Goal: Transaction & Acquisition: Obtain resource

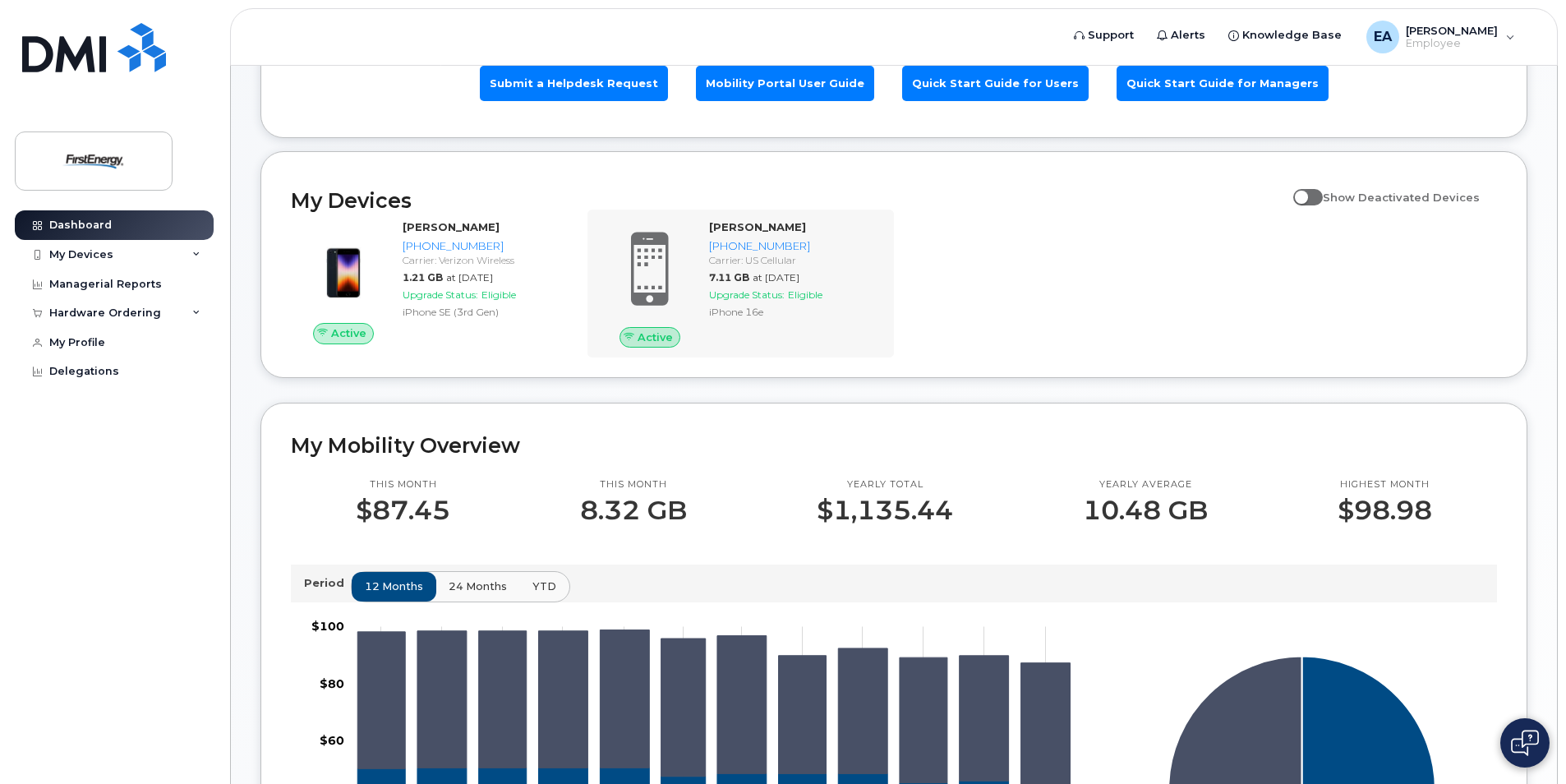
scroll to position [82, 0]
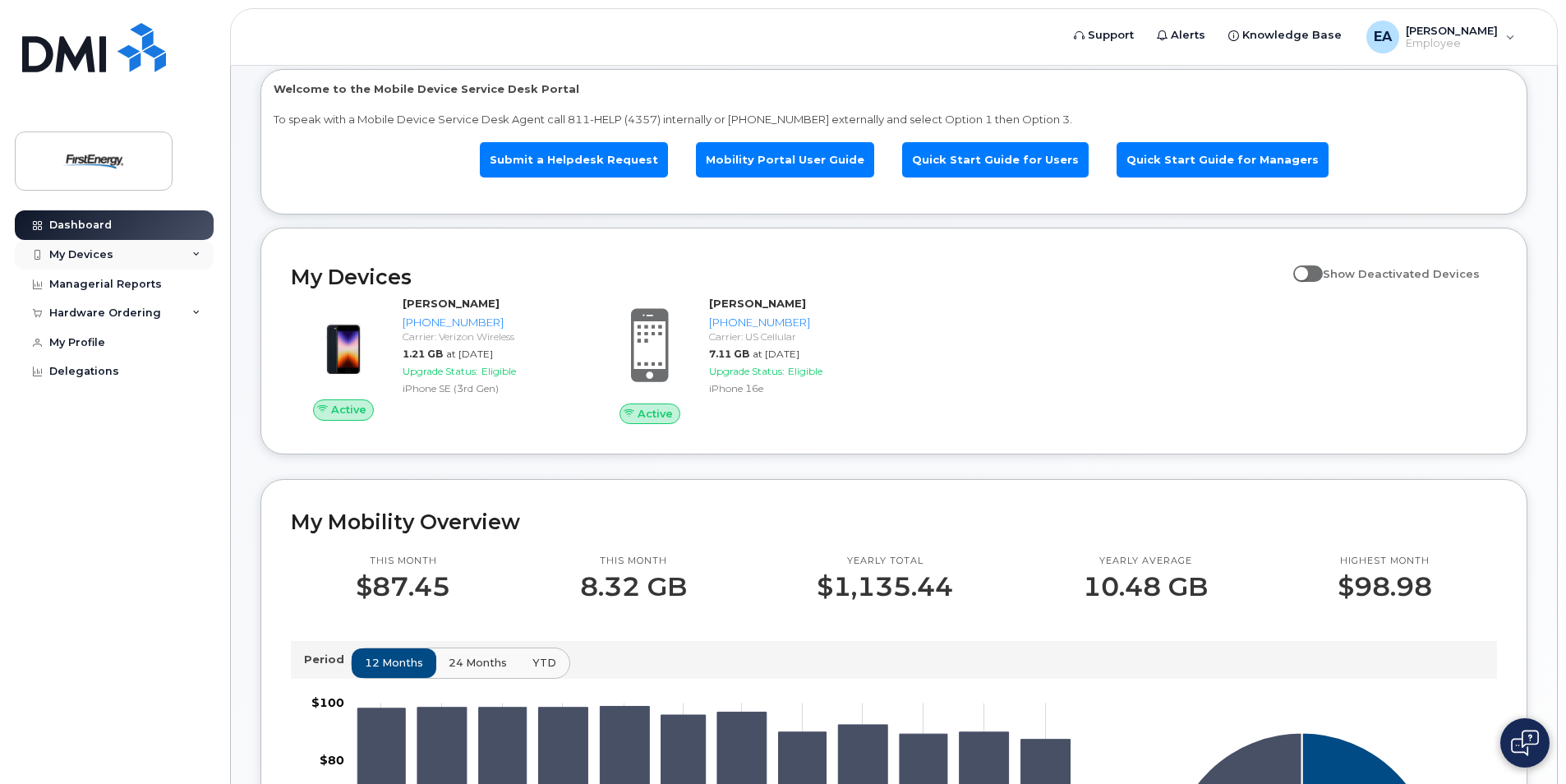
click at [78, 258] on div "My Devices" at bounding box center [81, 254] width 64 height 13
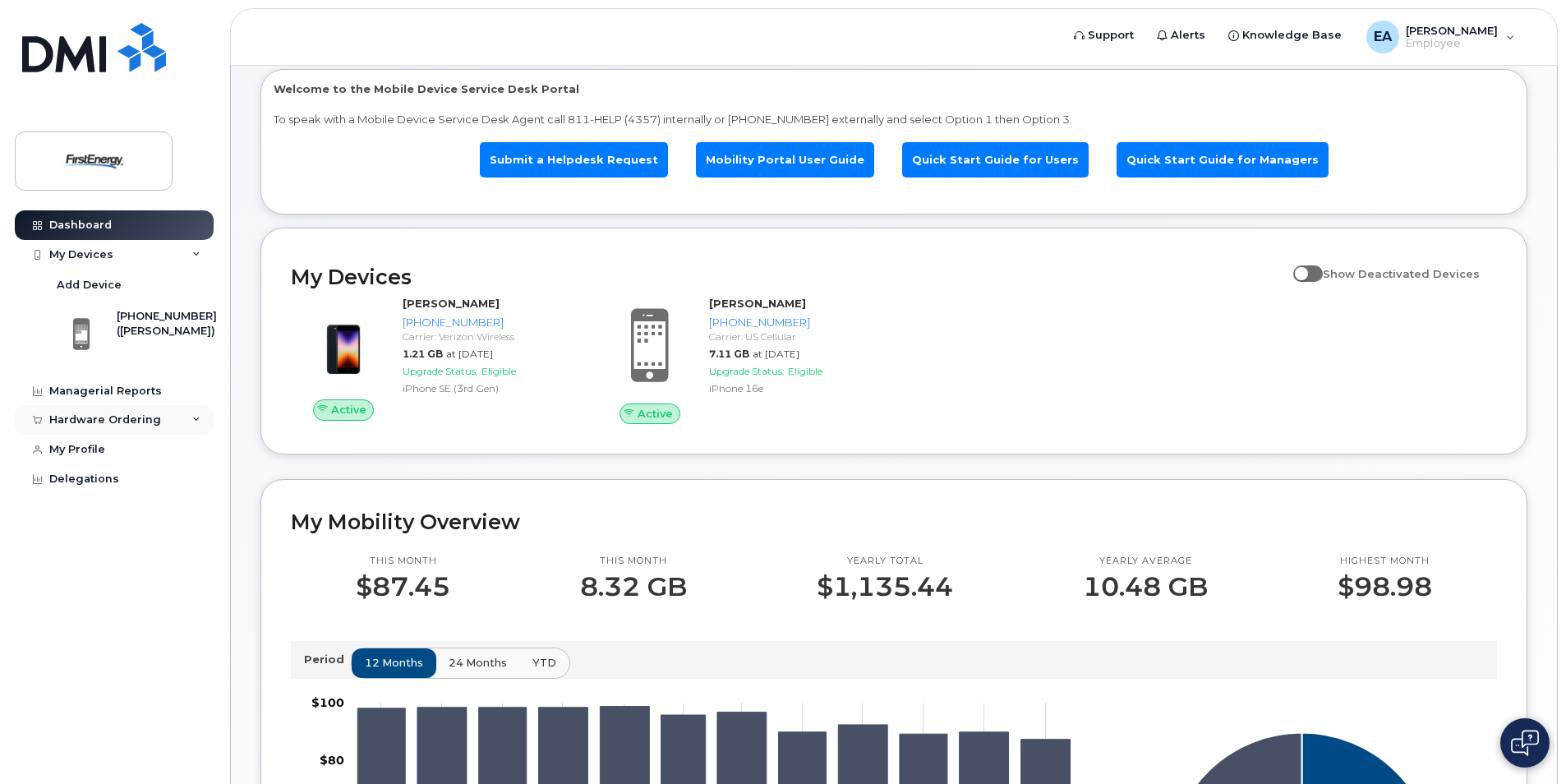
click at [112, 413] on div "Hardware Ordering" at bounding box center [105, 419] width 112 height 13
click at [79, 491] on link "New Order" at bounding box center [129, 481] width 170 height 31
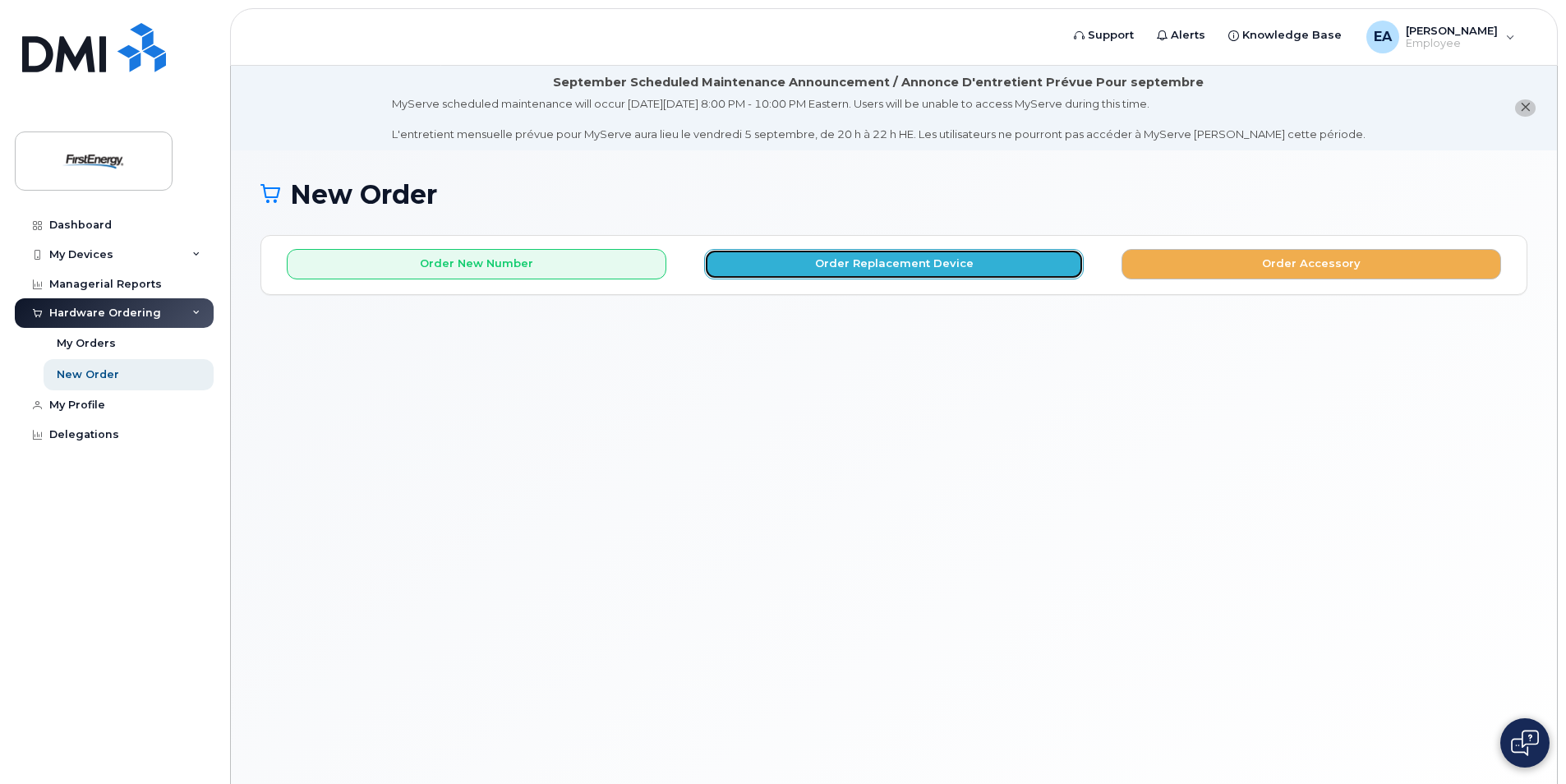
click at [973, 257] on button "Order Replacement Device" at bounding box center [894, 264] width 380 height 30
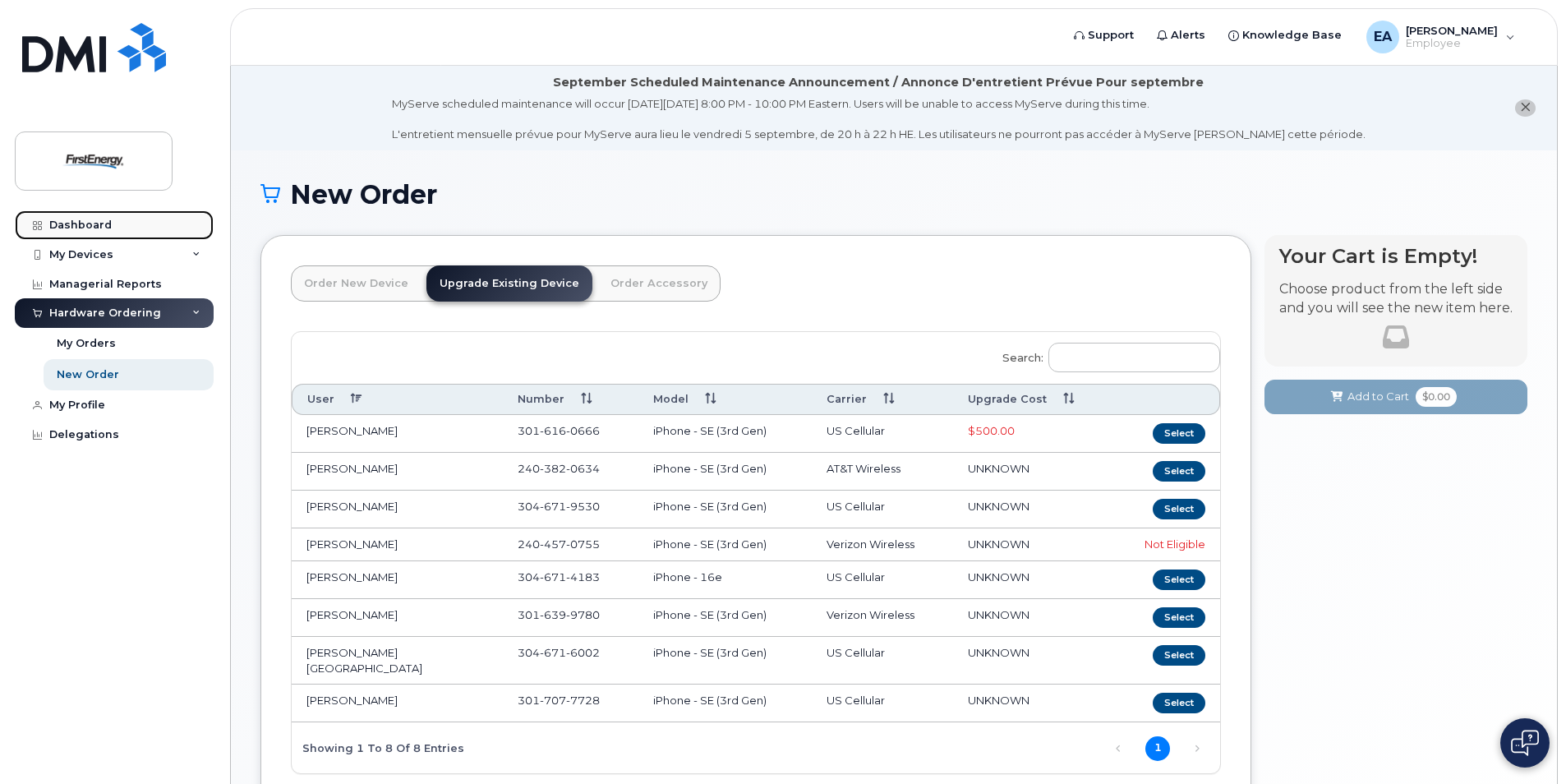
click at [60, 221] on div "Dashboard" at bounding box center [80, 225] width 62 height 13
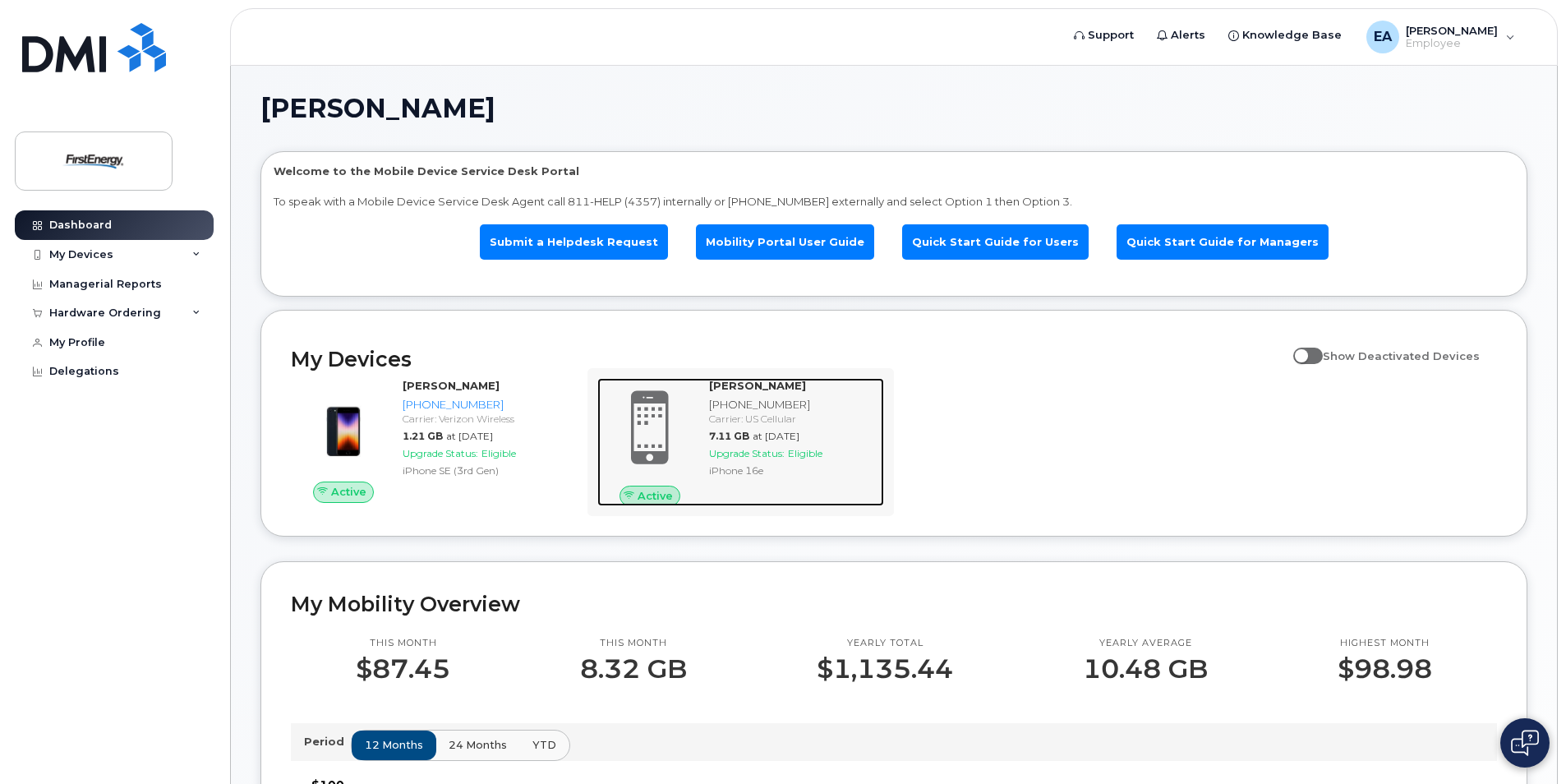
click at [734, 403] on div "[PHONE_NUMBER]" at bounding box center [793, 405] width 168 height 16
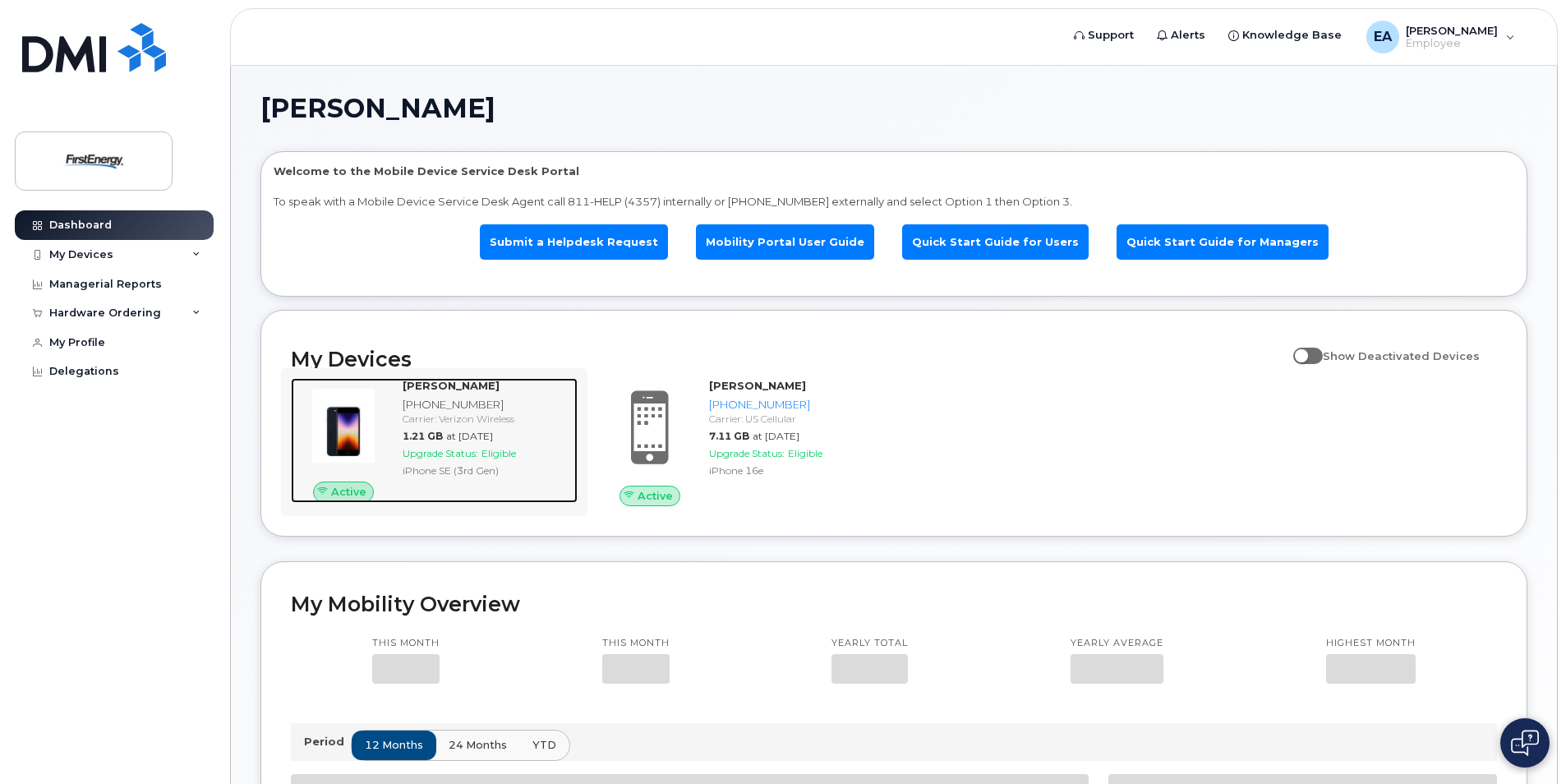
click at [436, 401] on div "[PHONE_NUMBER]" at bounding box center [487, 405] width 168 height 16
